Goal: Check status: Check status

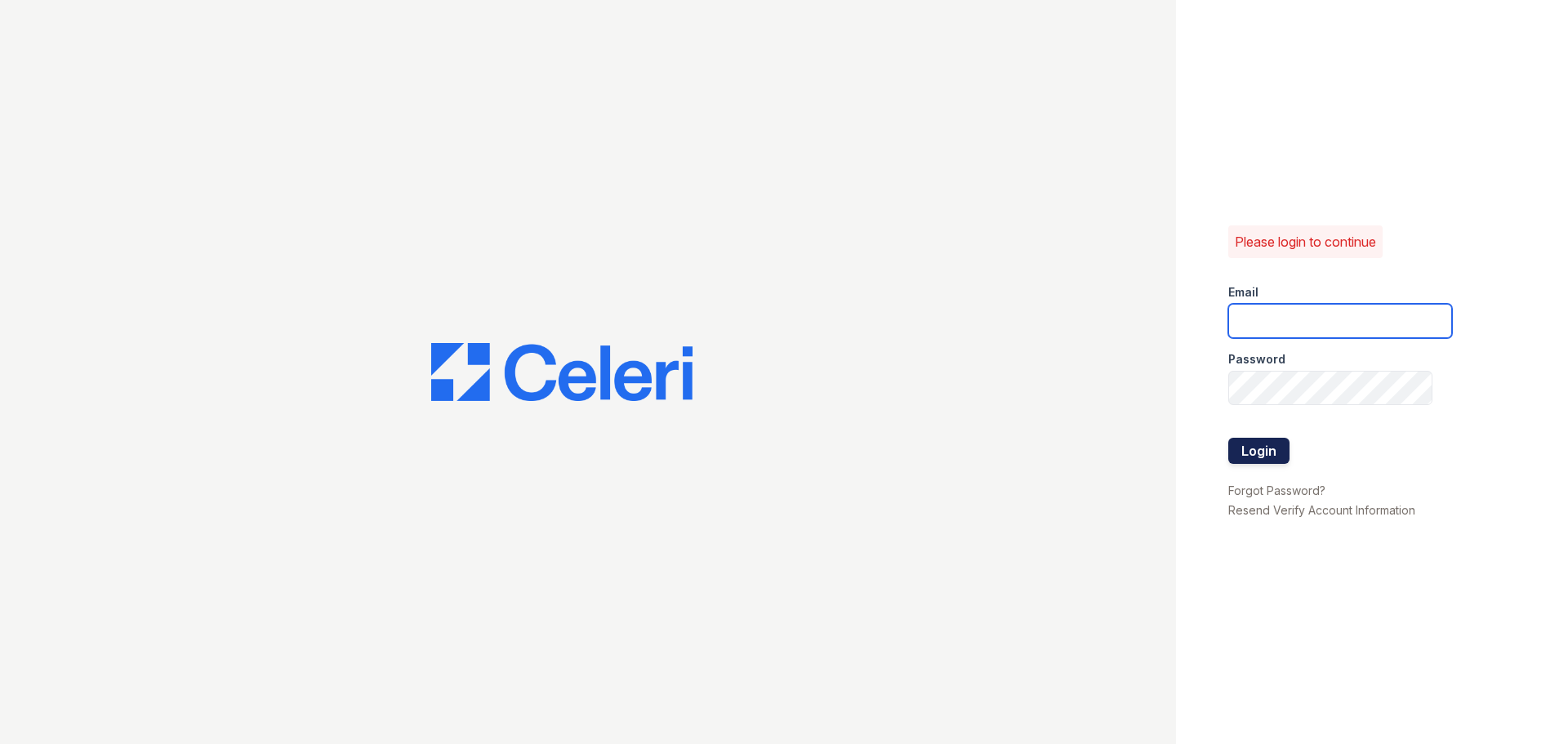
type input "brittany.pm@cafmanagement.com"
click at [1275, 447] on button "Login" at bounding box center [1259, 451] width 62 height 26
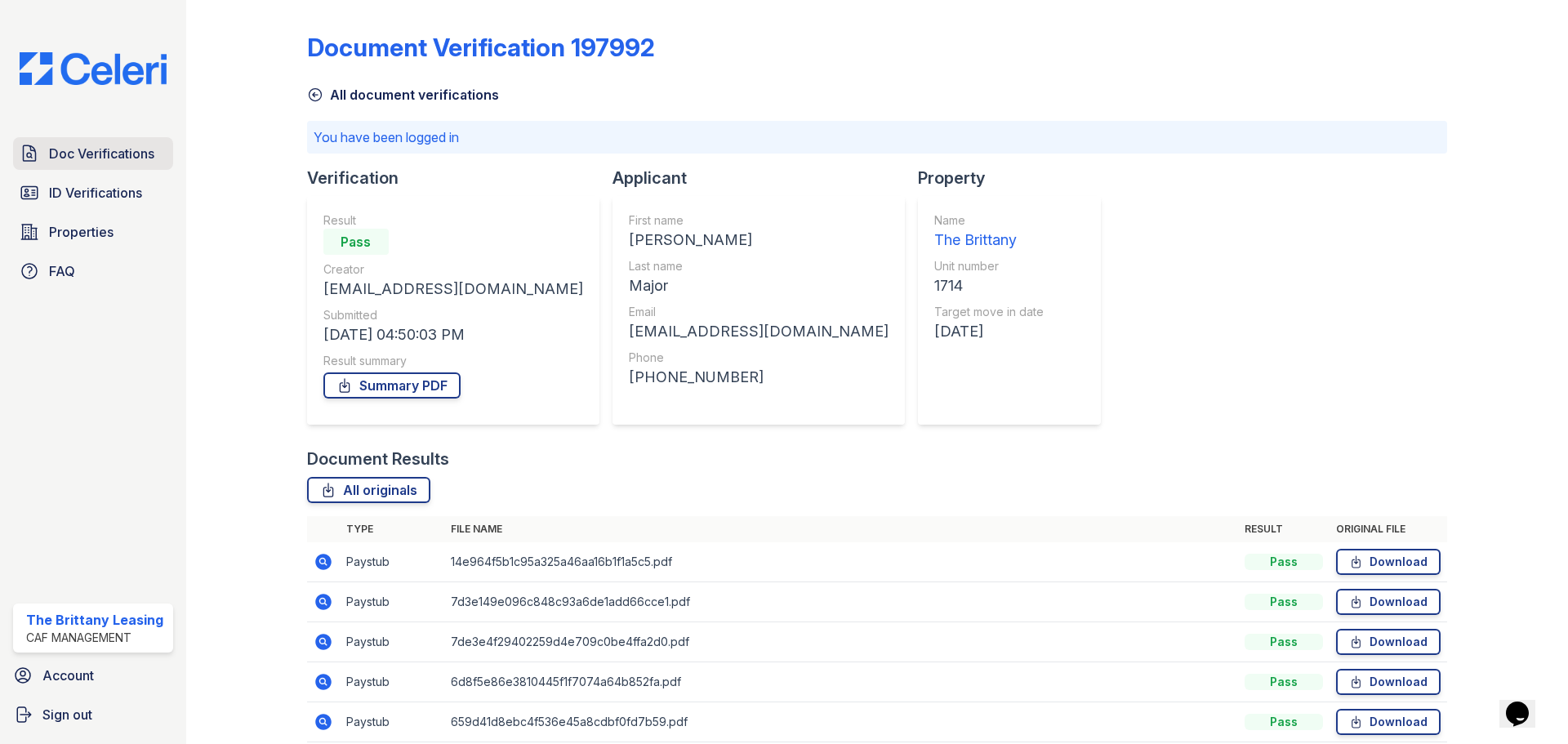
click at [128, 151] on span "Doc Verifications" at bounding box center [102, 153] width 105 height 20
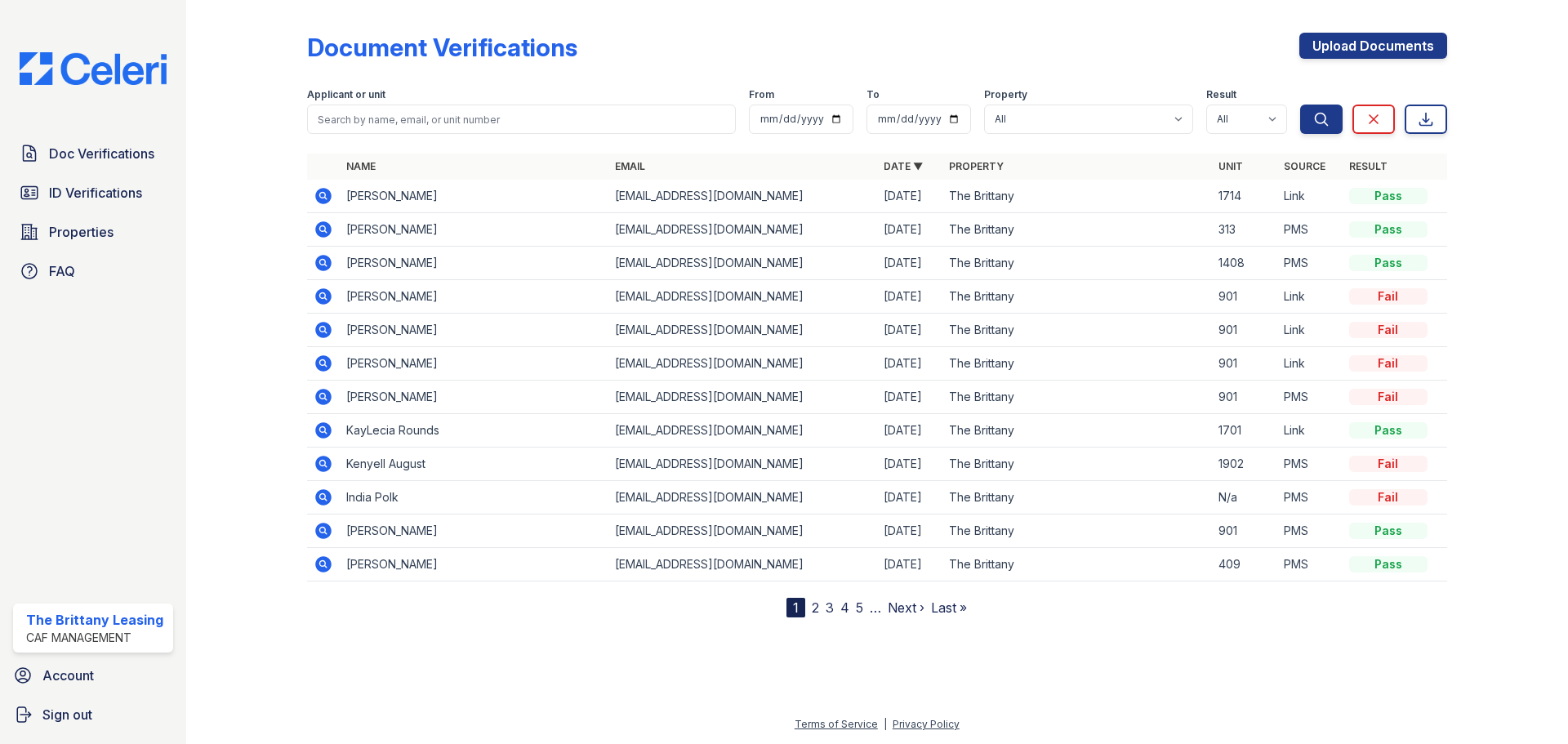
click at [325, 299] on icon at bounding box center [324, 296] width 20 height 20
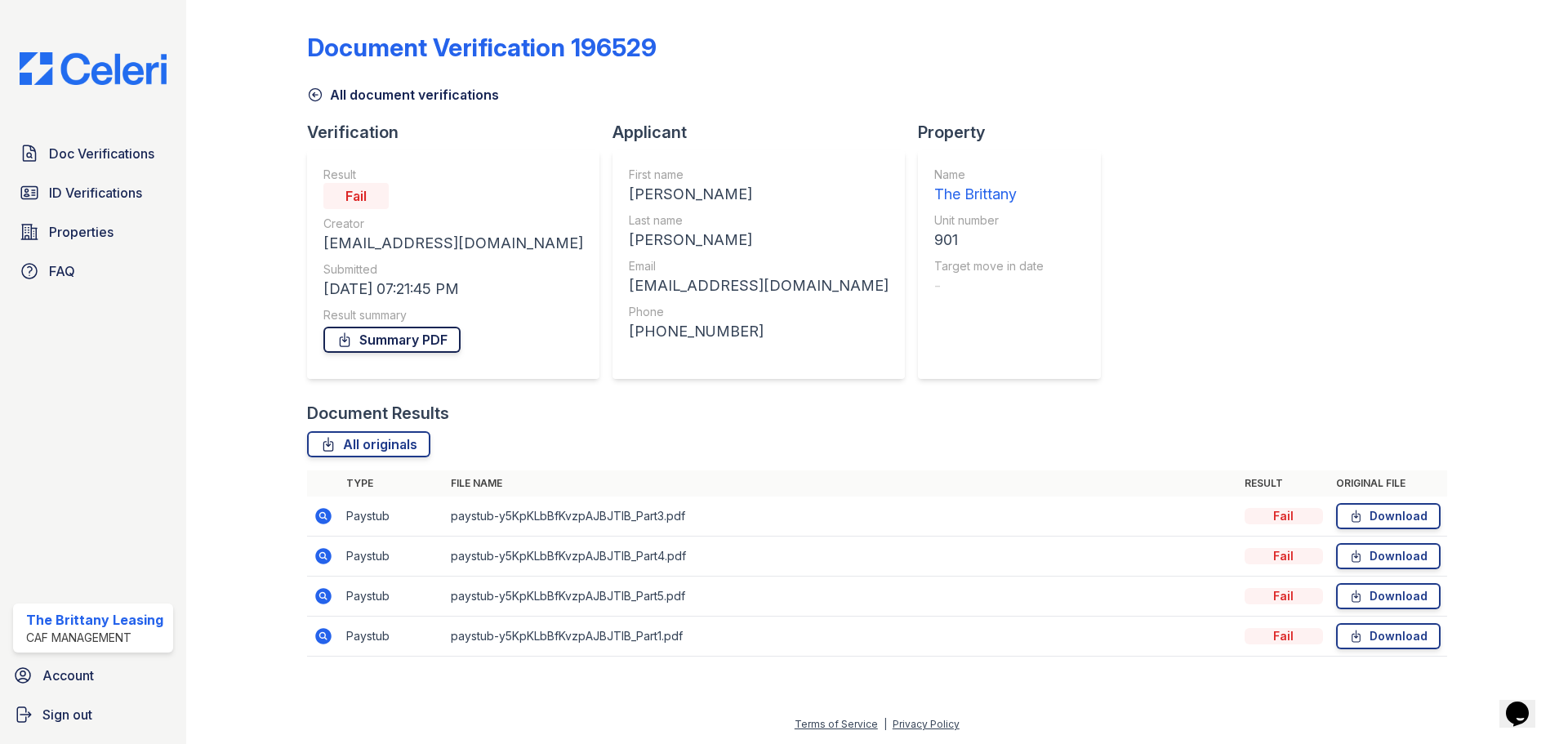
click at [437, 339] on link "Summary PDF" at bounding box center [392, 339] width 137 height 26
click at [318, 509] on icon at bounding box center [324, 517] width 20 height 20
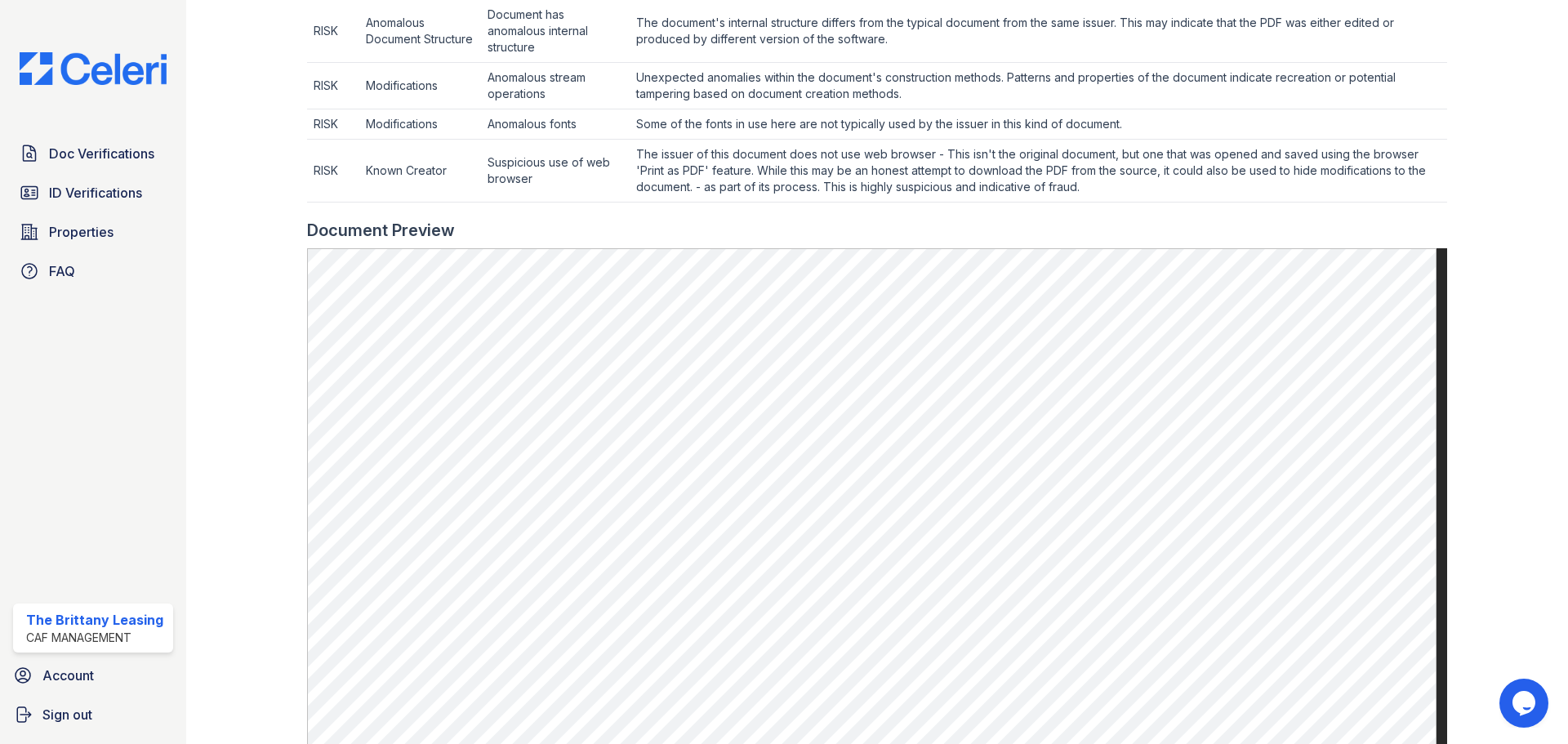
scroll to position [953, 0]
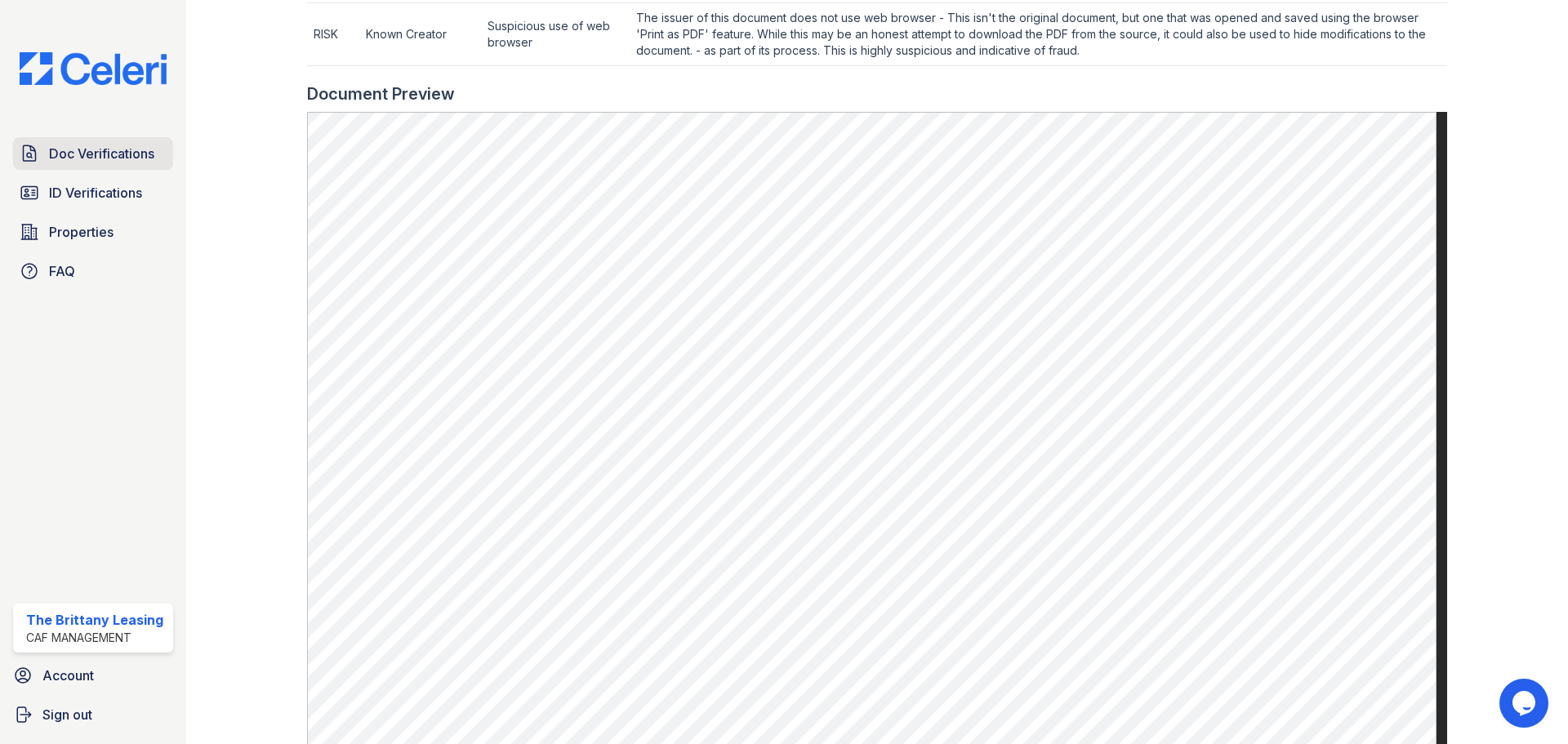
click at [111, 150] on span "Doc Verifications" at bounding box center [102, 153] width 105 height 20
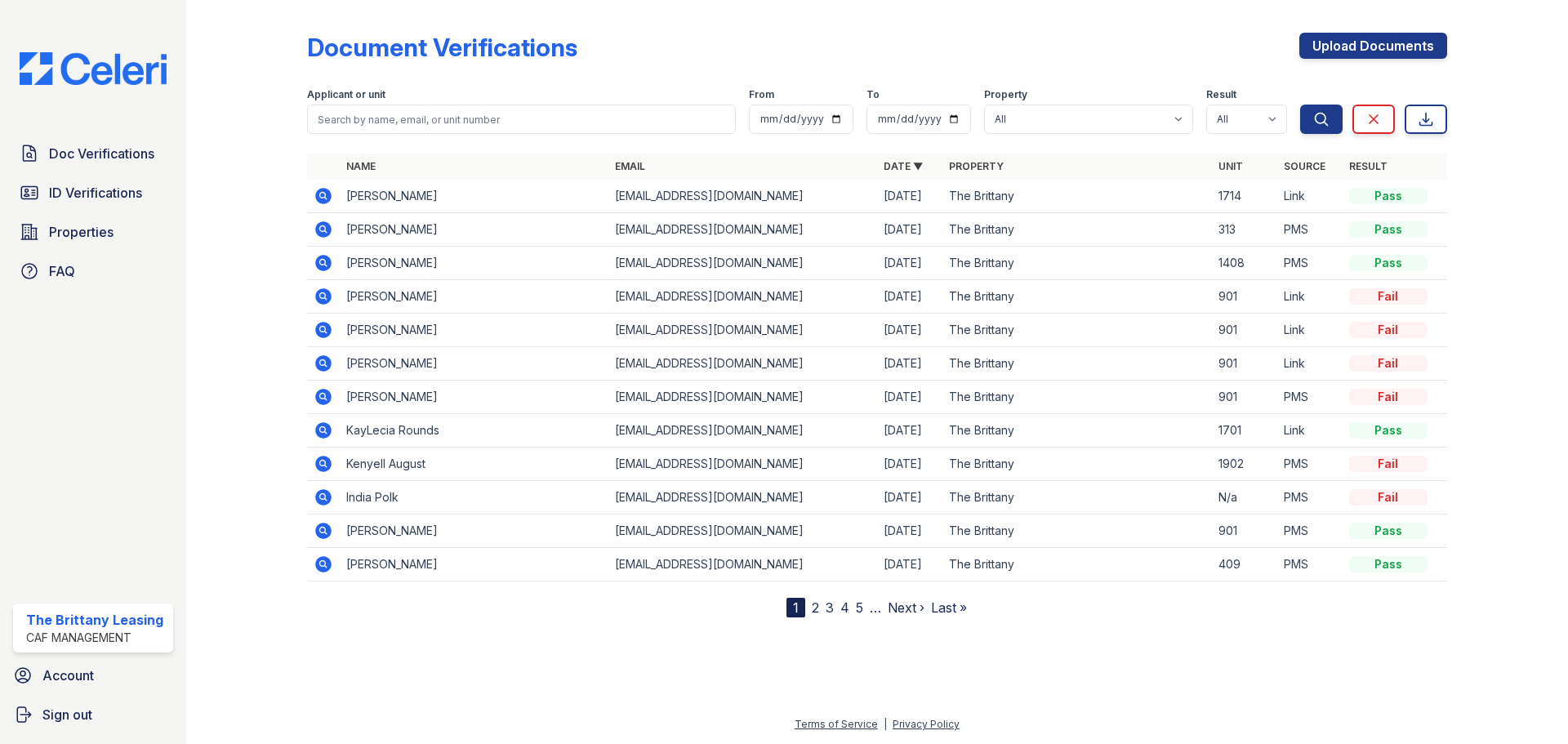
click at [326, 462] on icon at bounding box center [323, 464] width 16 height 16
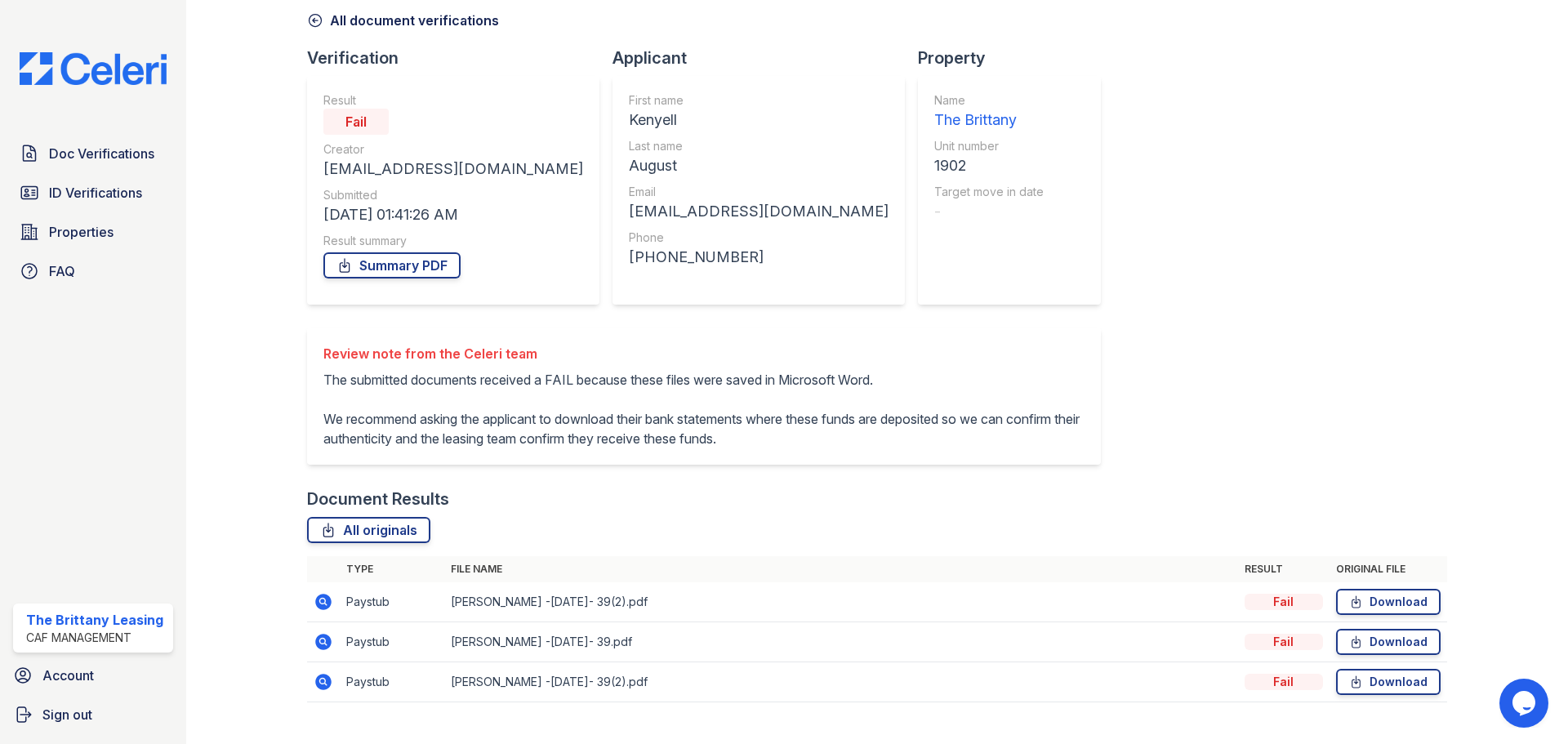
scroll to position [124, 0]
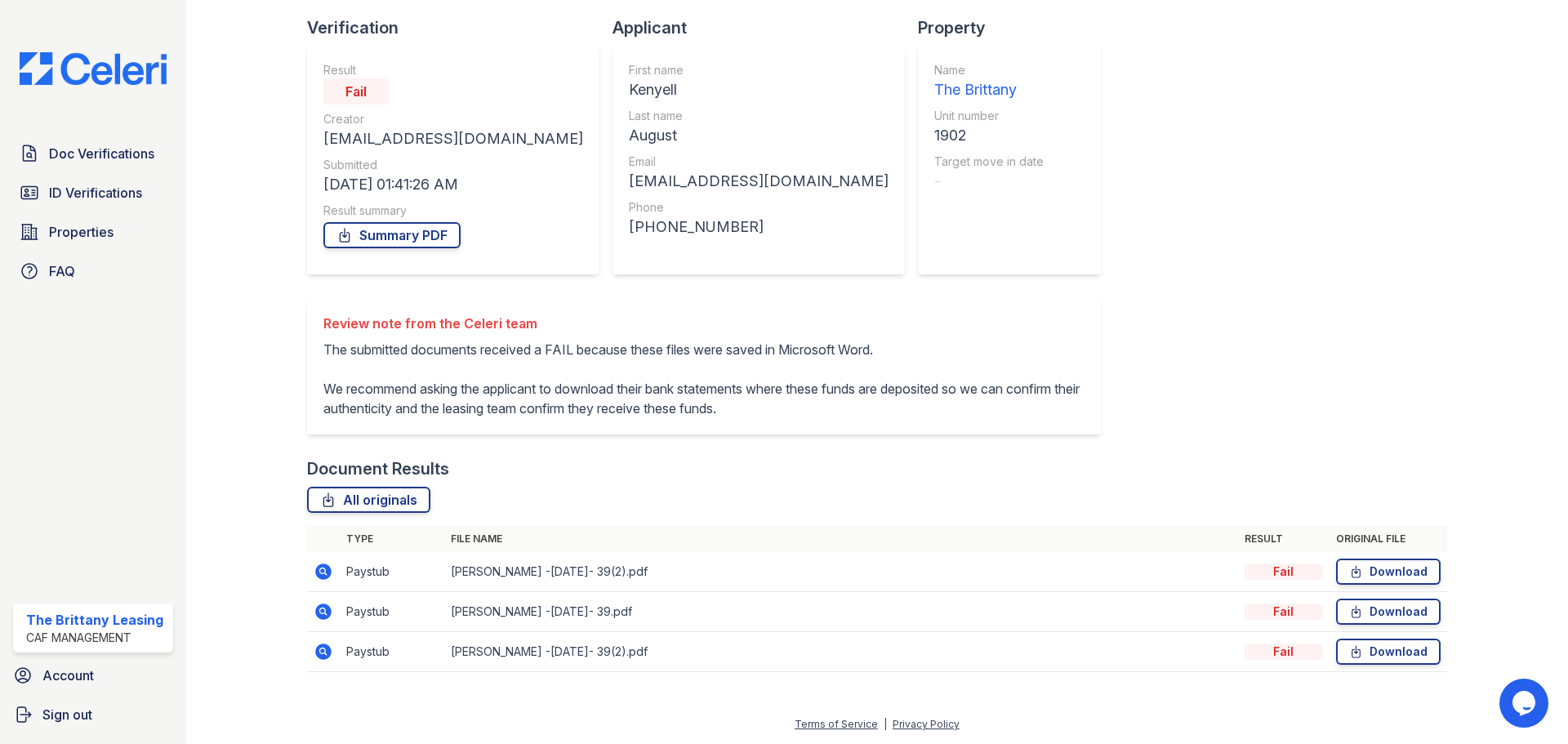
click at [323, 566] on icon at bounding box center [323, 572] width 16 height 16
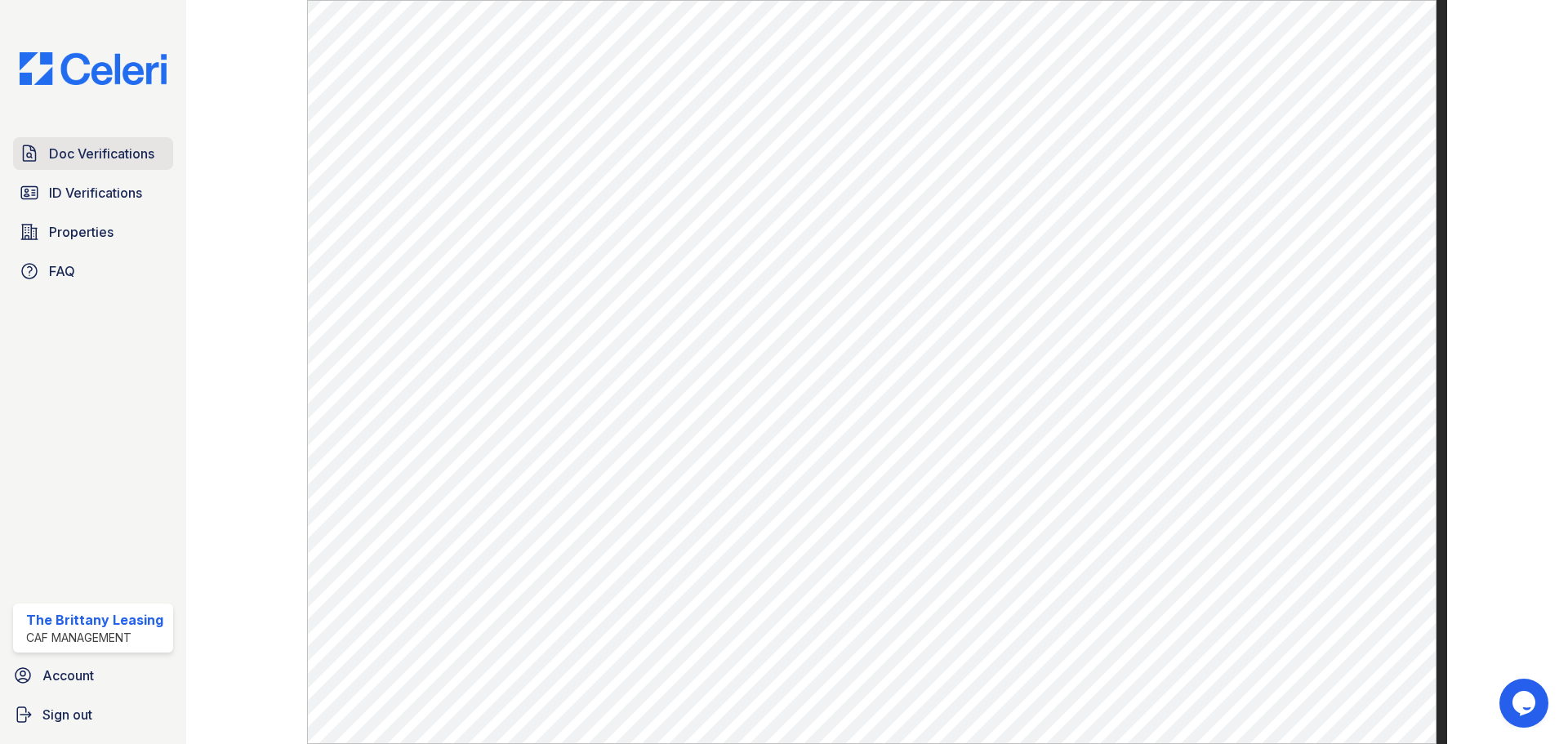
click at [67, 160] on span "Doc Verifications" at bounding box center [102, 153] width 105 height 20
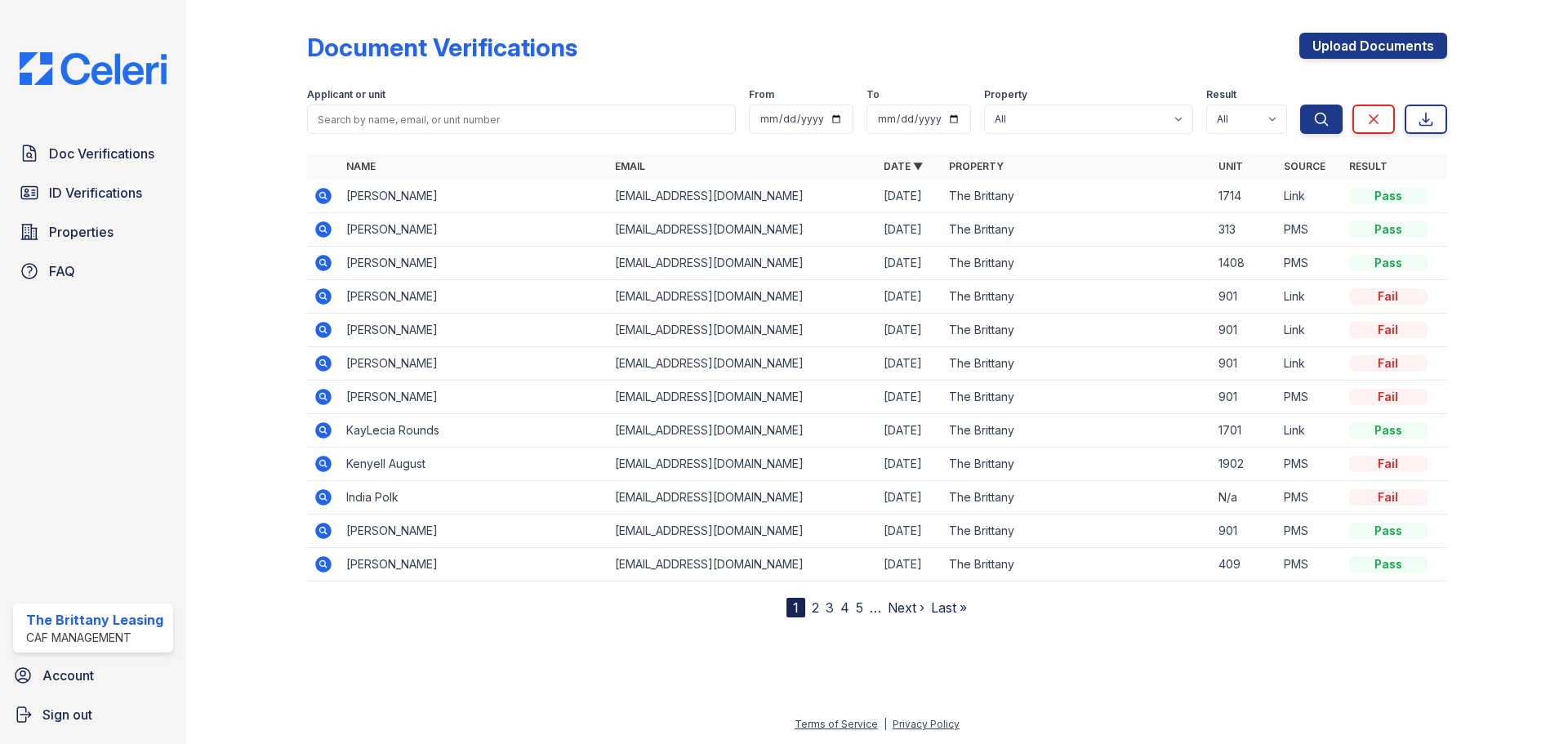
click at [363, 294] on td "[PERSON_NAME]" at bounding box center [474, 297] width 268 height 34
click at [326, 297] on icon at bounding box center [323, 296] width 16 height 16
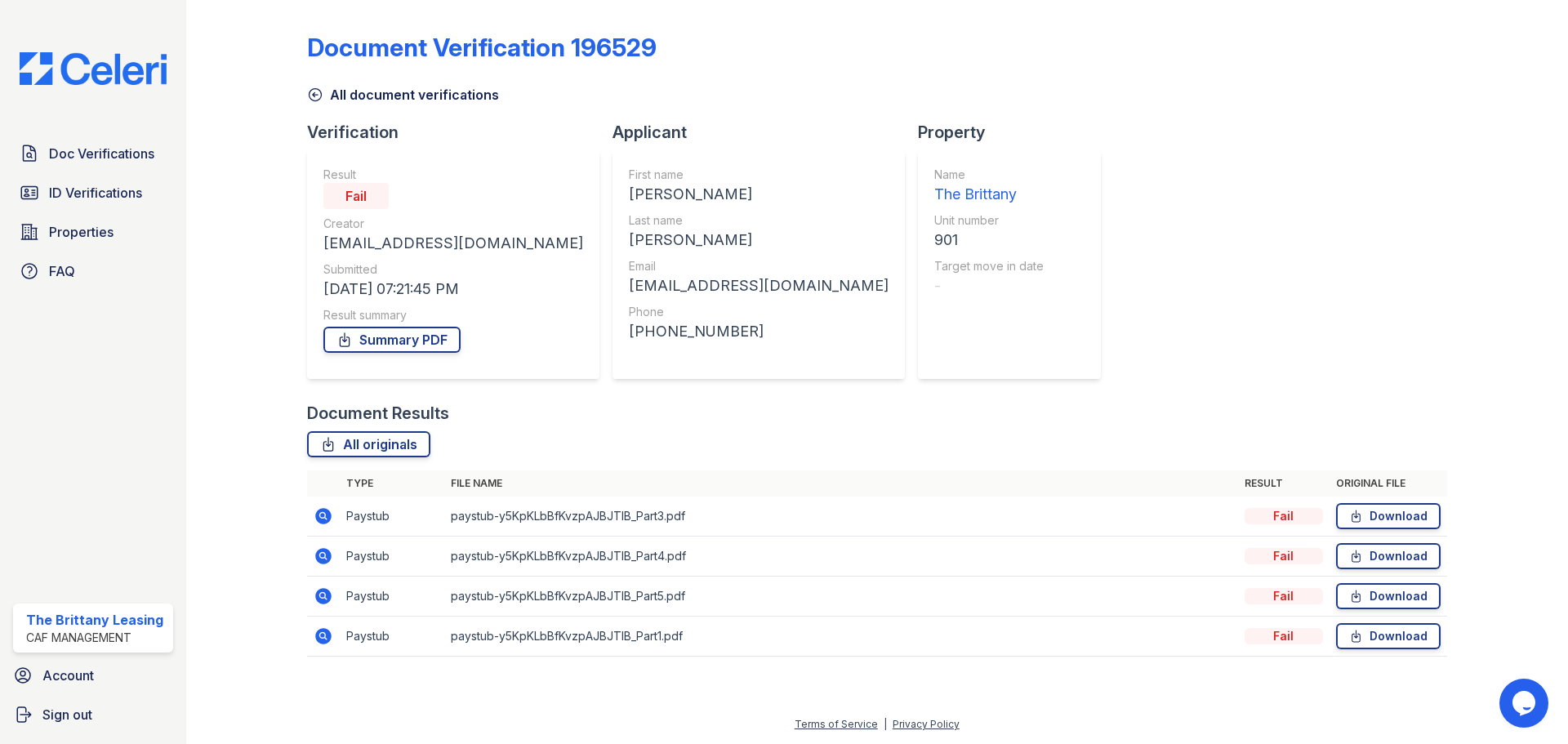
click at [324, 516] on icon at bounding box center [322, 515] width 4 height 4
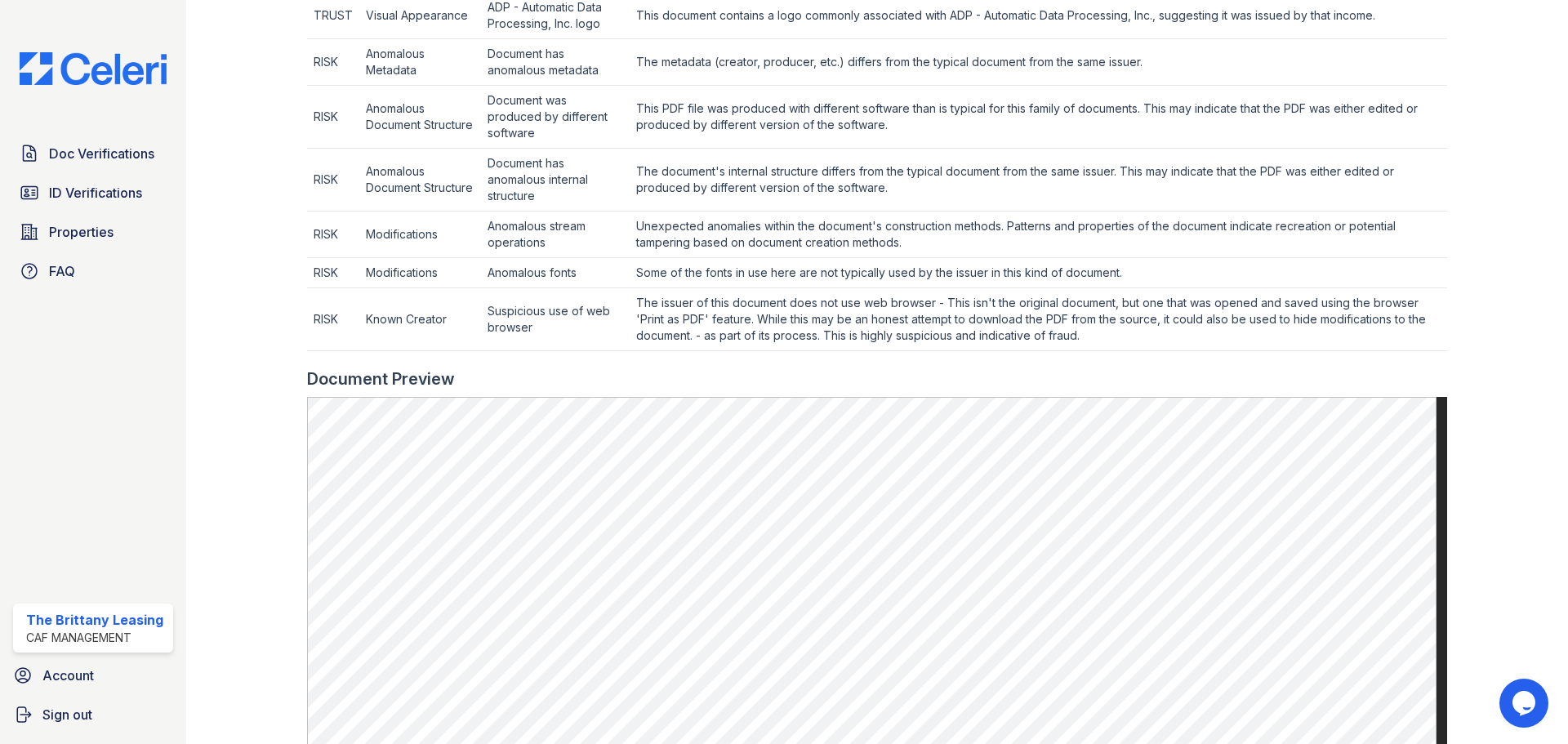
scroll to position [817, 0]
